Goal: Transaction & Acquisition: Purchase product/service

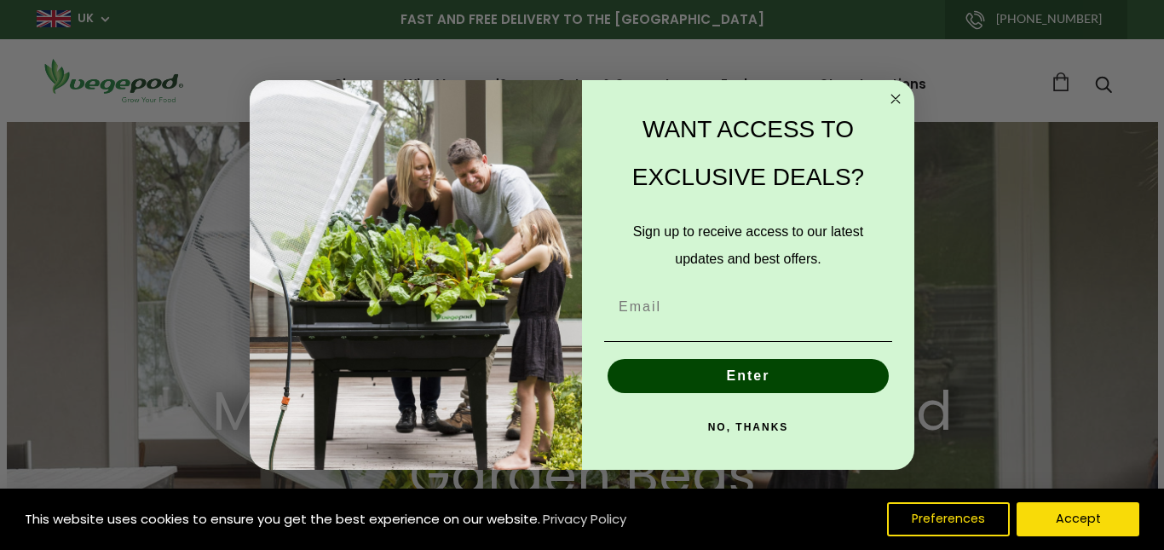
click at [892, 97] on circle "Close dialog" at bounding box center [896, 100] width 20 height 20
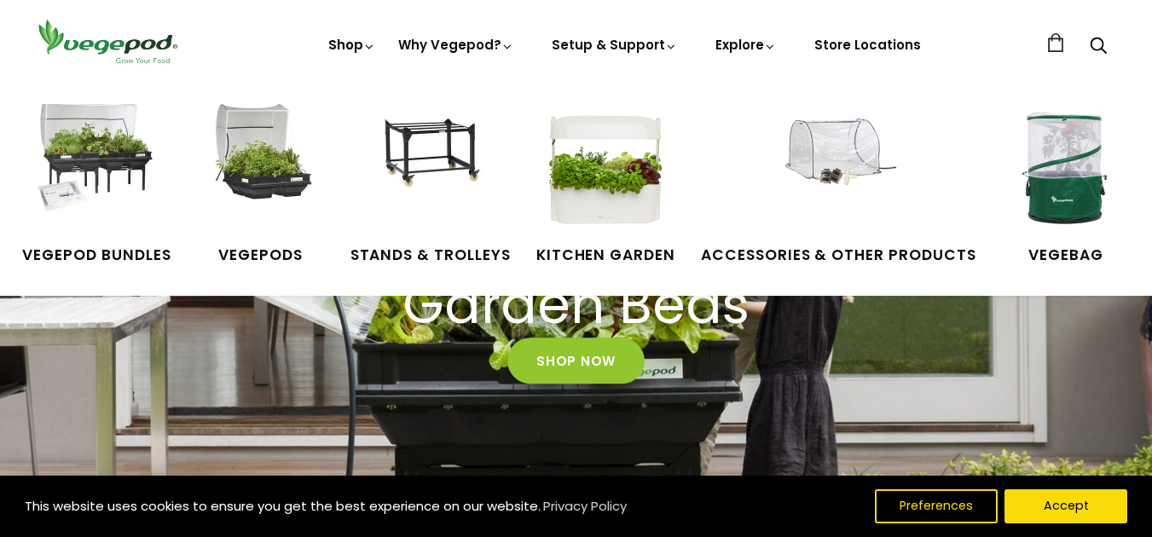
scroll to position [0, 822]
click at [270, 251] on span "Vegepods" at bounding box center [261, 256] width 128 height 22
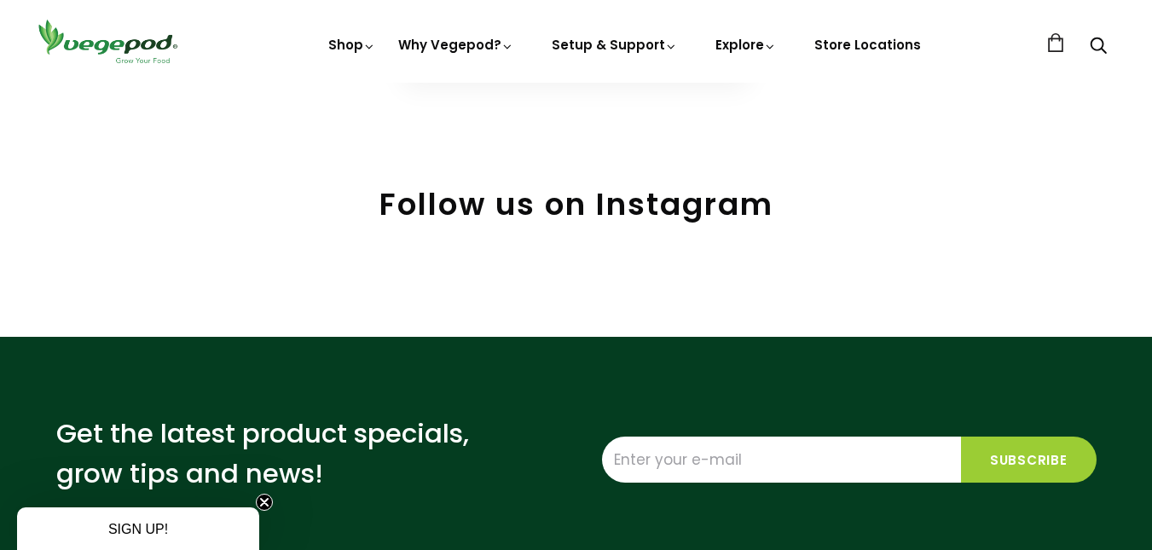
scroll to position [256, 0]
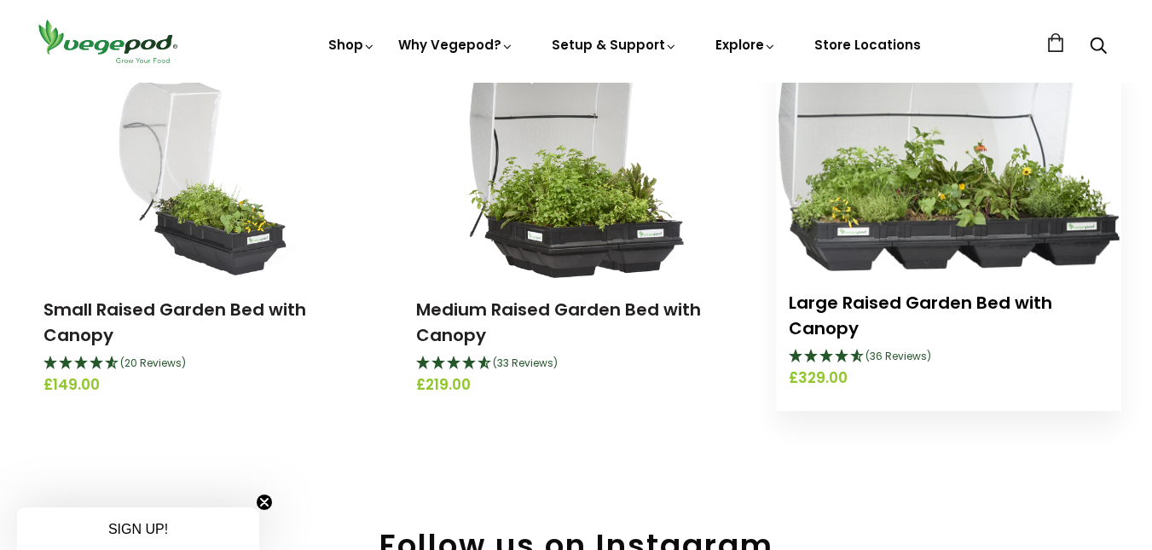
click at [933, 298] on link "Large Raised Garden Bed with Canopy" at bounding box center [919, 315] width 263 height 49
